Goal: Check status: Check status

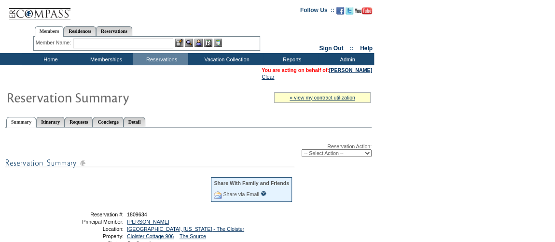
click at [136, 215] on span "1809634" at bounding box center [137, 214] width 20 height 6
copy span "1809634"
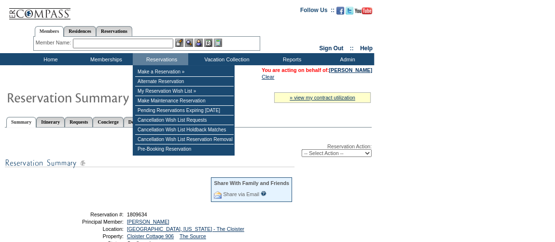
click at [127, 46] on input "text" at bounding box center [123, 44] width 100 height 10
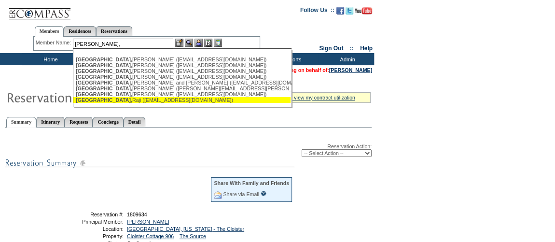
click at [122, 103] on div "[PERSON_NAME] ([EMAIL_ADDRESS][DOMAIN_NAME])" at bounding box center [182, 100] width 212 height 6
type input "[PERSON_NAME] ([EMAIL_ADDRESS][DOMAIN_NAME])"
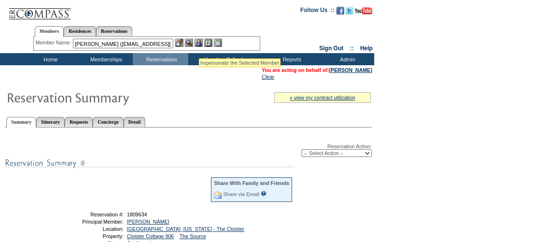
click at [202, 41] on img at bounding box center [198, 43] width 8 height 8
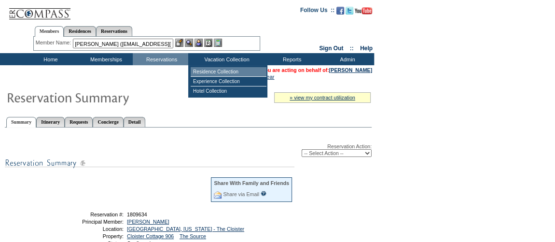
click at [211, 68] on td "Residence Collection" at bounding box center [229, 72] width 76 height 10
